Goal: Information Seeking & Learning: Learn about a topic

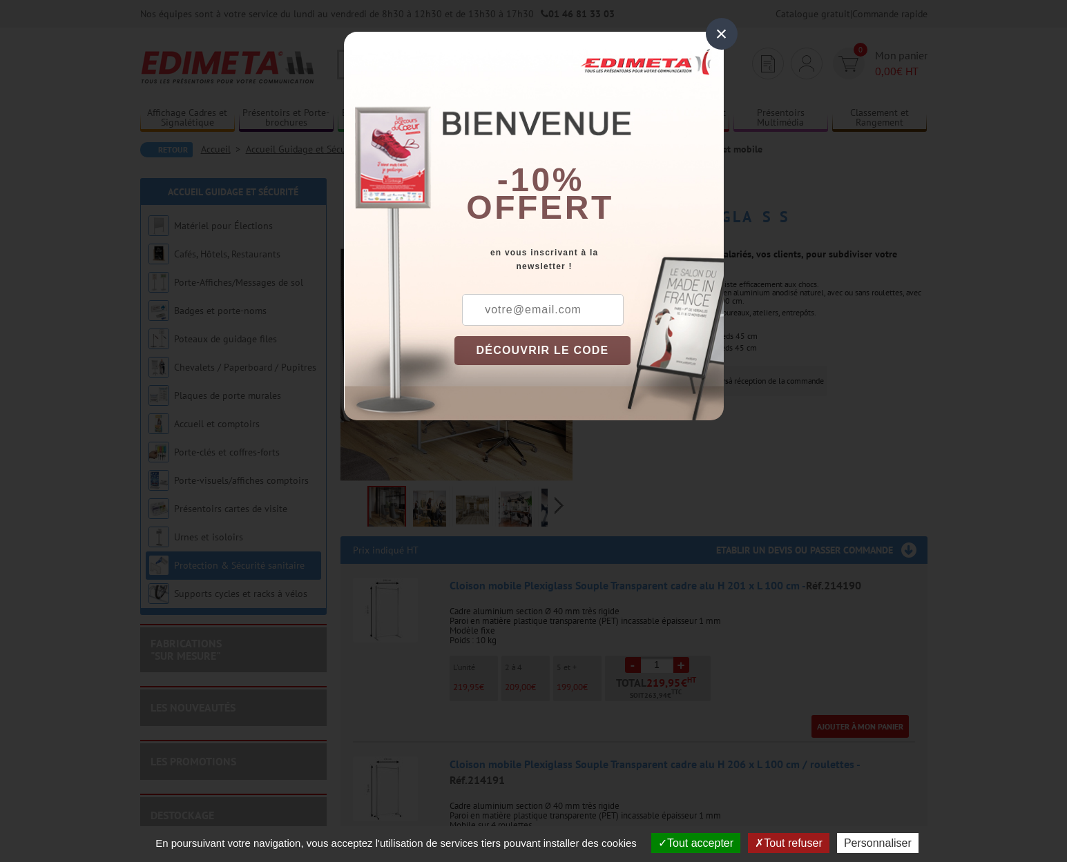
click at [723, 30] on div "×" at bounding box center [722, 34] width 32 height 32
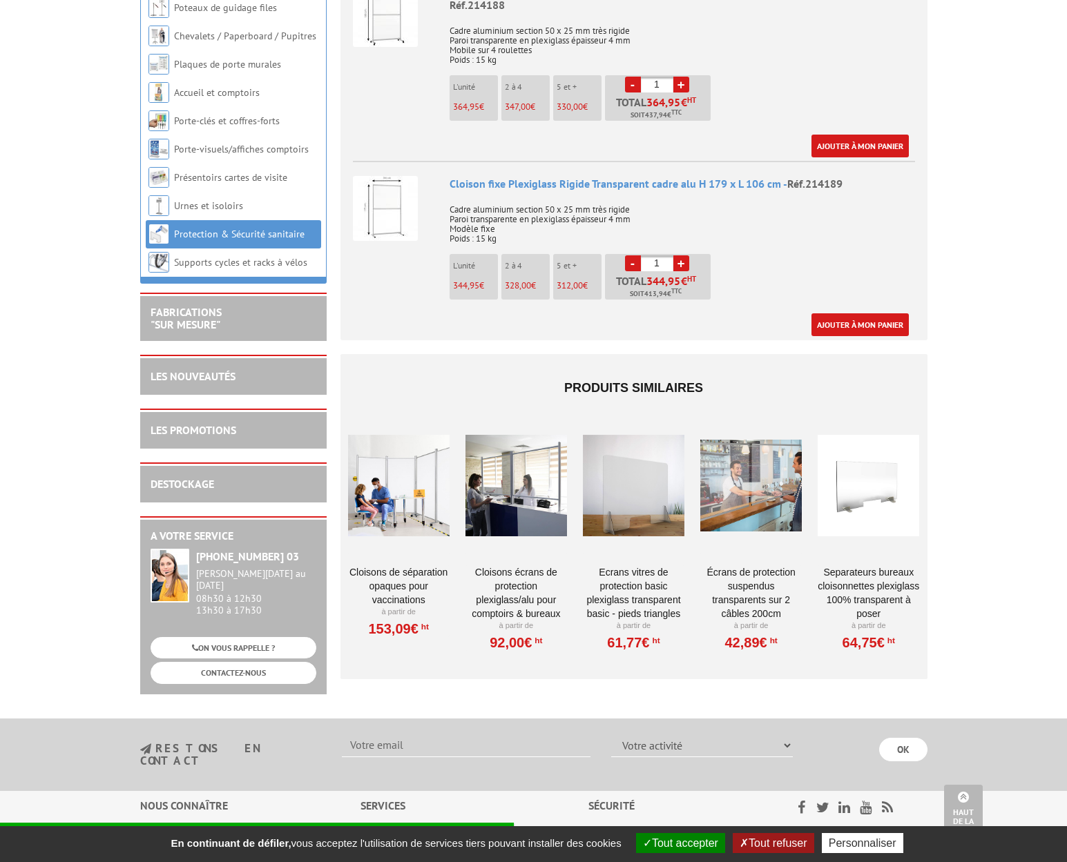
scroll to position [974, 0]
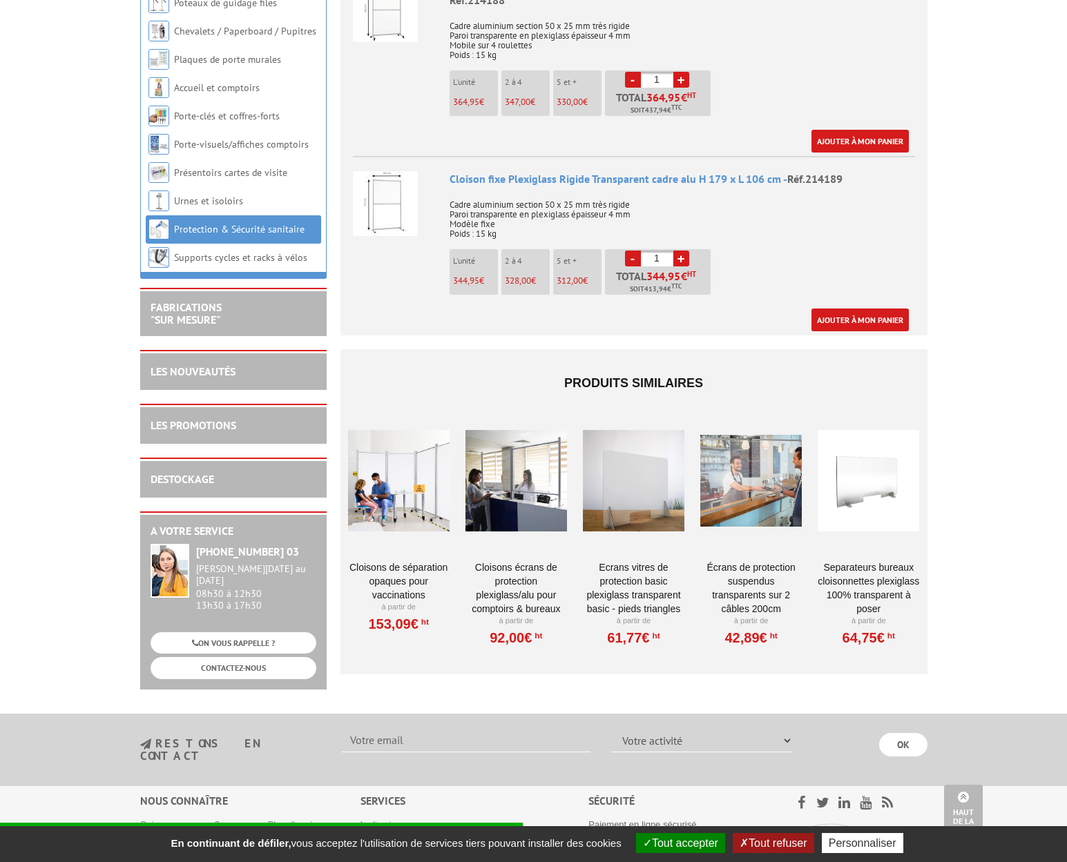
click at [404, 561] on link "CLOISONS DE SÉPARATION OPAQUES POUR VACCINATIONS" at bounding box center [398, 581] width 101 height 41
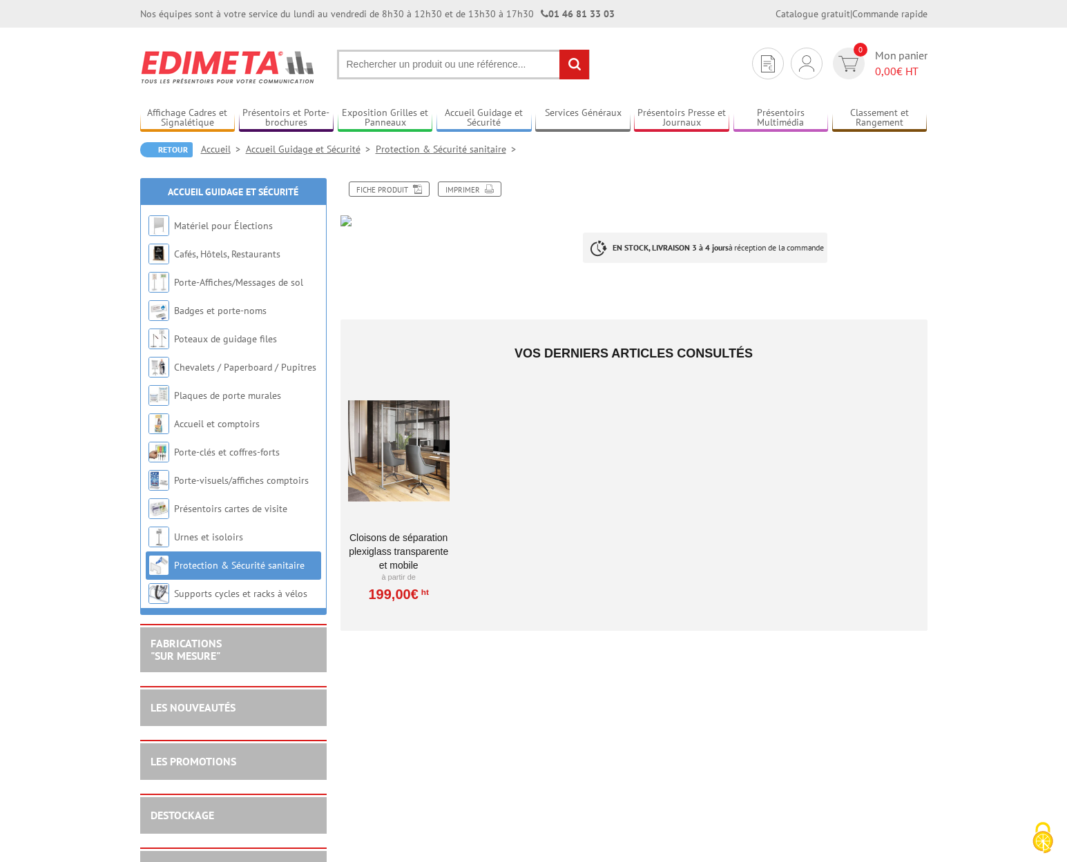
click at [425, 538] on link "Cloisons de séparation Plexiglass transparente et mobile" at bounding box center [398, 551] width 101 height 41
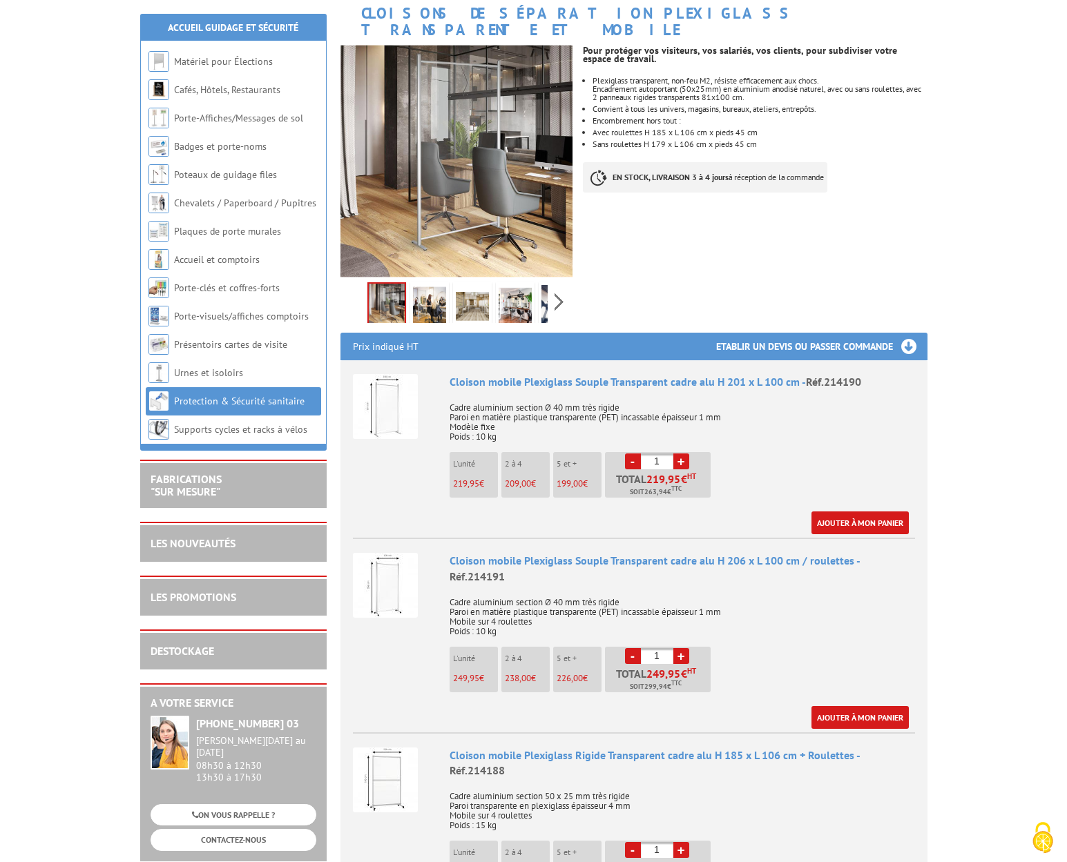
scroll to position [231, 0]
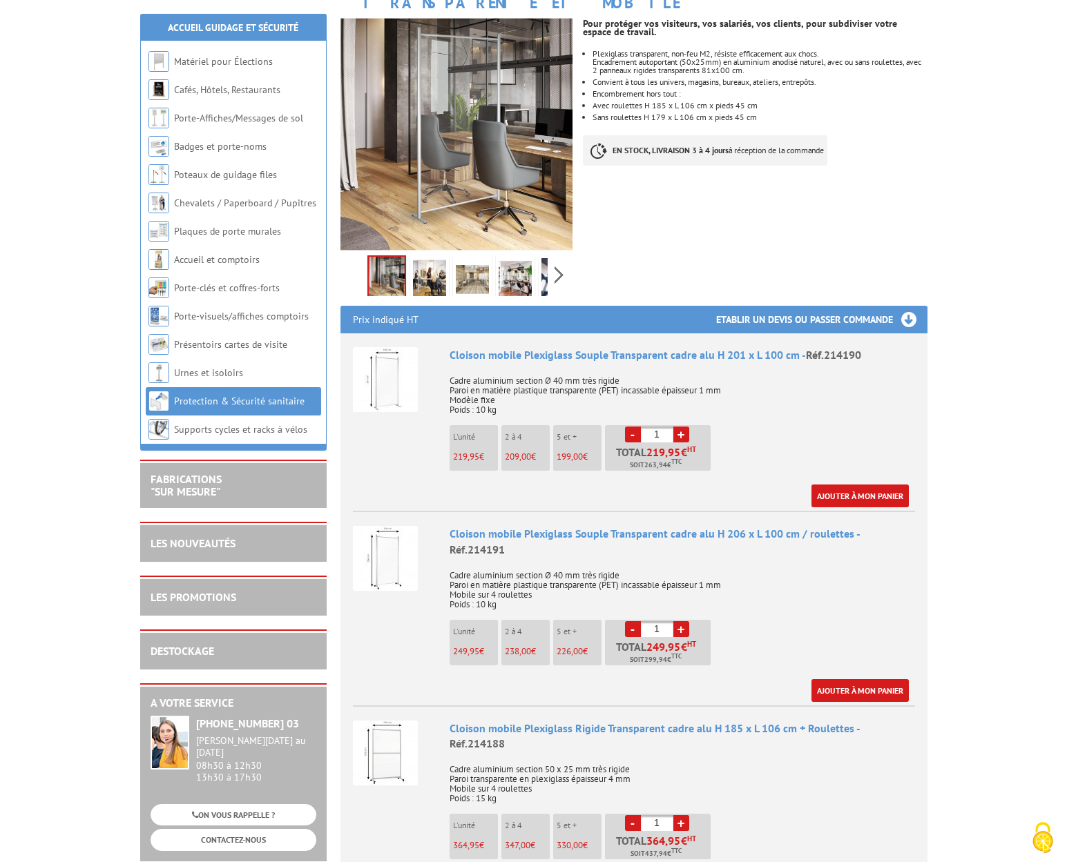
click at [395, 539] on img at bounding box center [385, 558] width 65 height 65
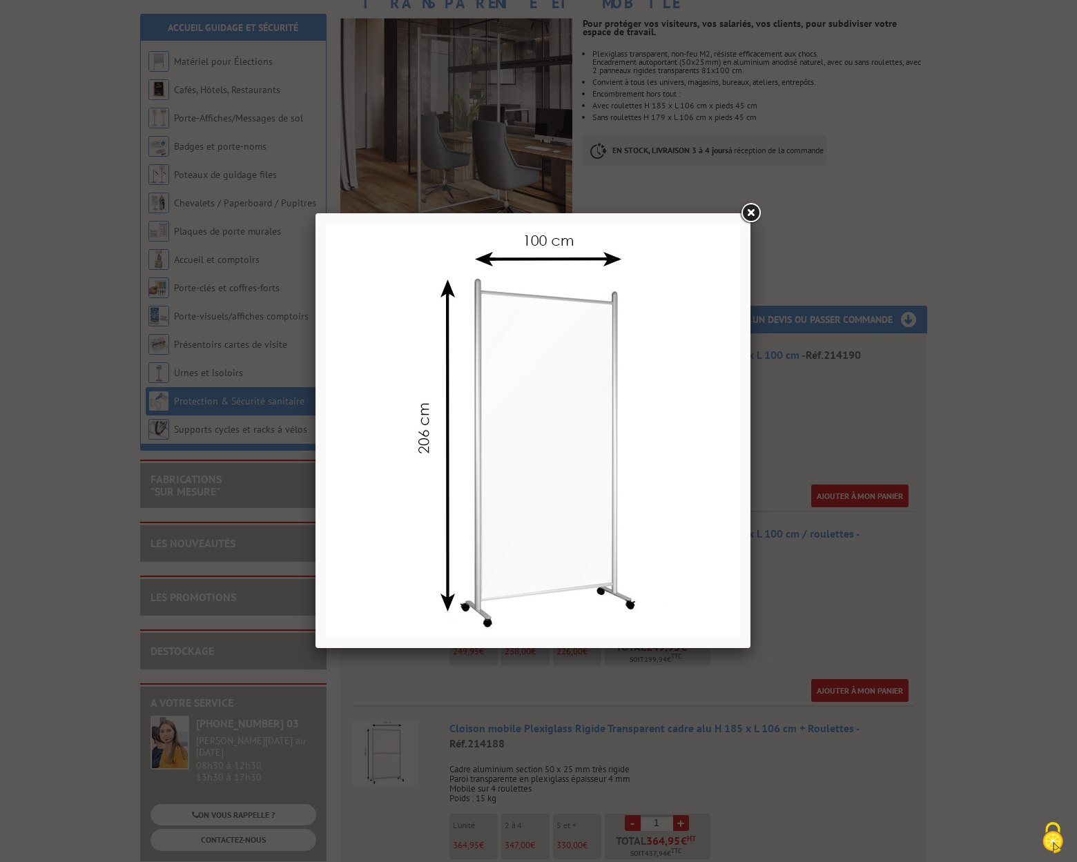
click at [752, 215] on link at bounding box center [750, 213] width 25 height 25
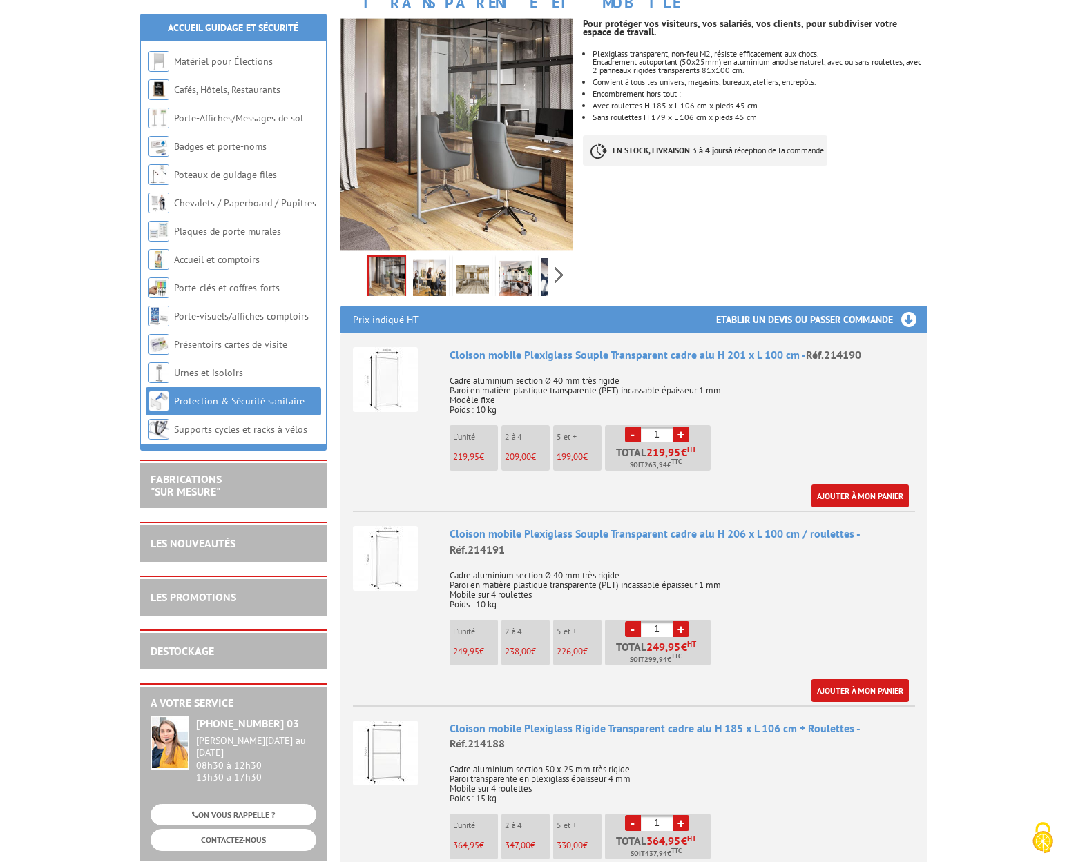
click at [387, 360] on img at bounding box center [385, 379] width 65 height 65
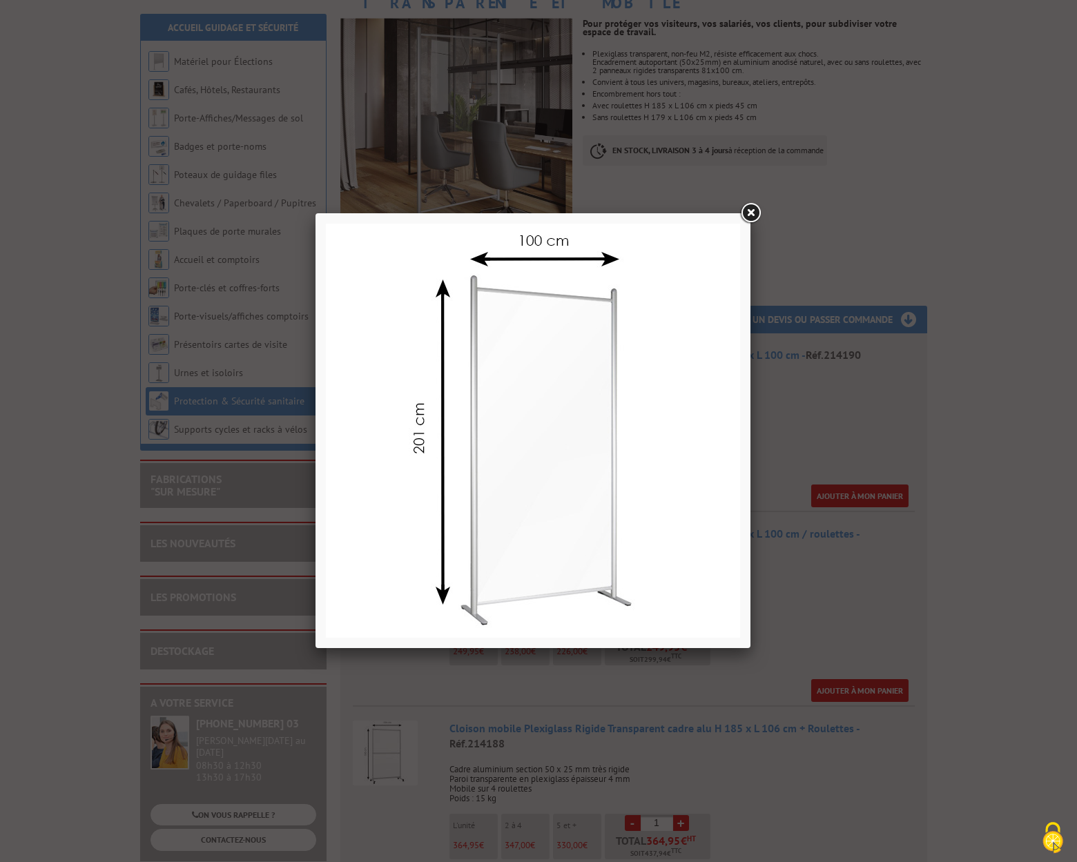
click at [754, 210] on link at bounding box center [750, 213] width 25 height 25
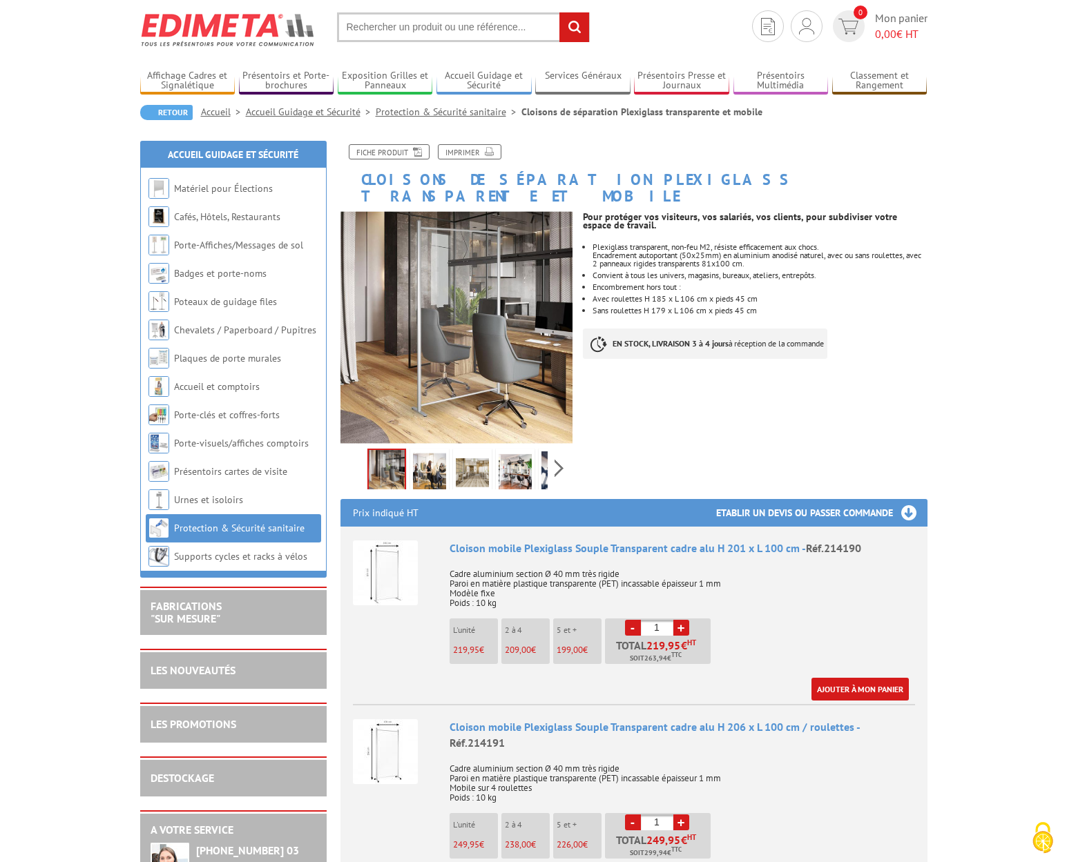
scroll to position [38, 0]
click at [202, 721] on link "LES PROMOTIONS" at bounding box center [194, 724] width 86 height 14
